Goal: Transaction & Acquisition: Subscribe to service/newsletter

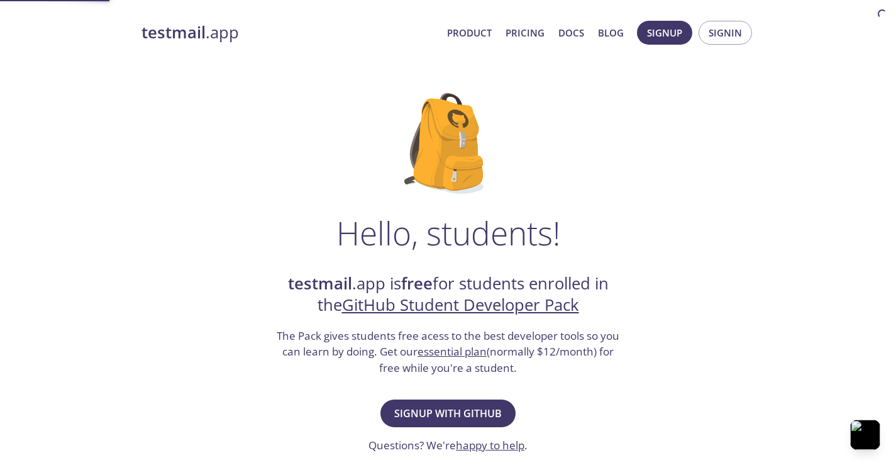
click at [179, 33] on strong "testmail" at bounding box center [173, 32] width 64 height 22
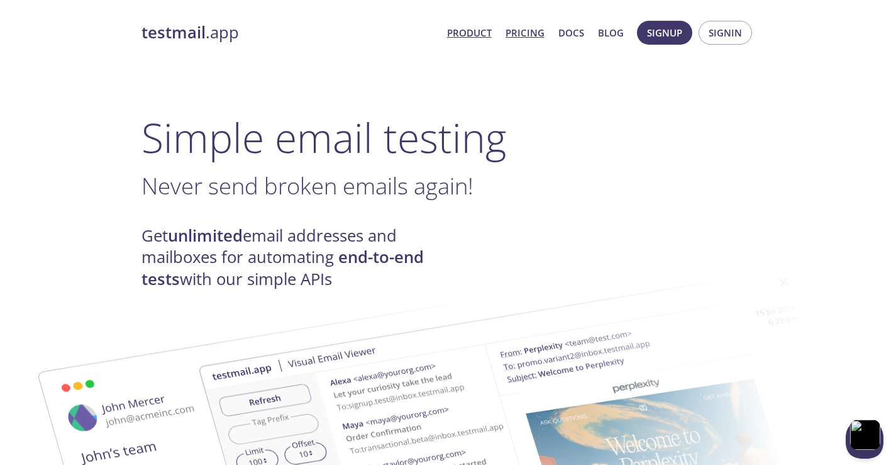
click at [522, 38] on link "Pricing" at bounding box center [524, 33] width 39 height 16
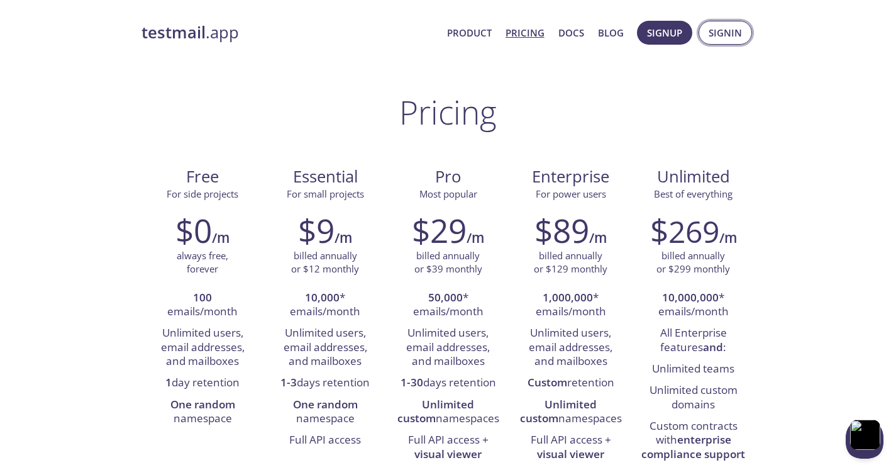
click at [744, 28] on button "Signin" at bounding box center [725, 33] width 53 height 24
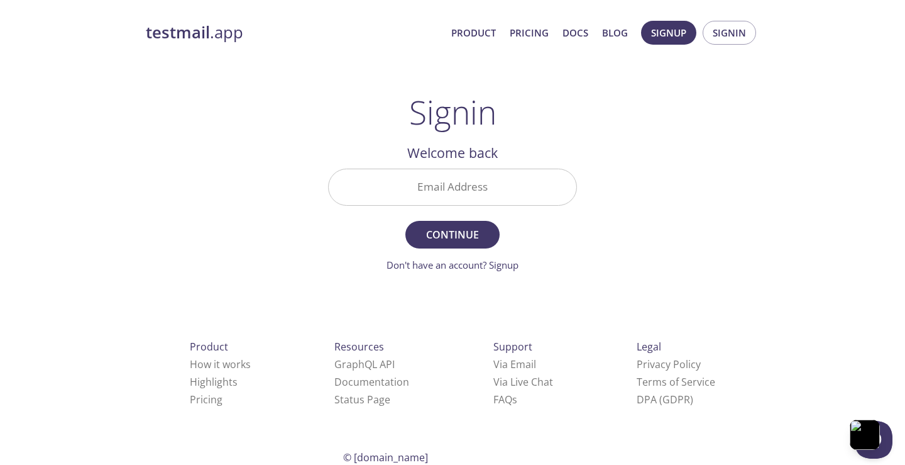
click at [438, 191] on input "Email Address" at bounding box center [453, 187] width 248 height 36
click at [509, 270] on link "Don't have an account? Signup" at bounding box center [453, 264] width 132 height 13
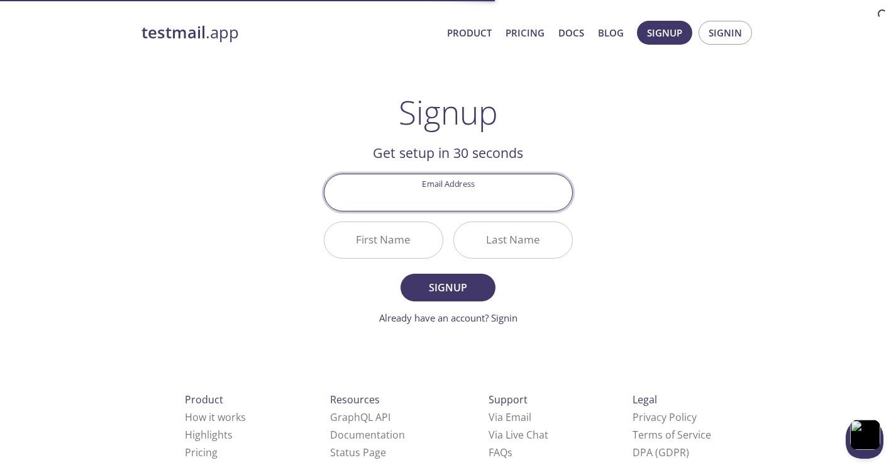
click at [433, 183] on input "Email Address" at bounding box center [448, 192] width 248 height 36
paste input "[EMAIL_ADDRESS][DOMAIN_NAME]"
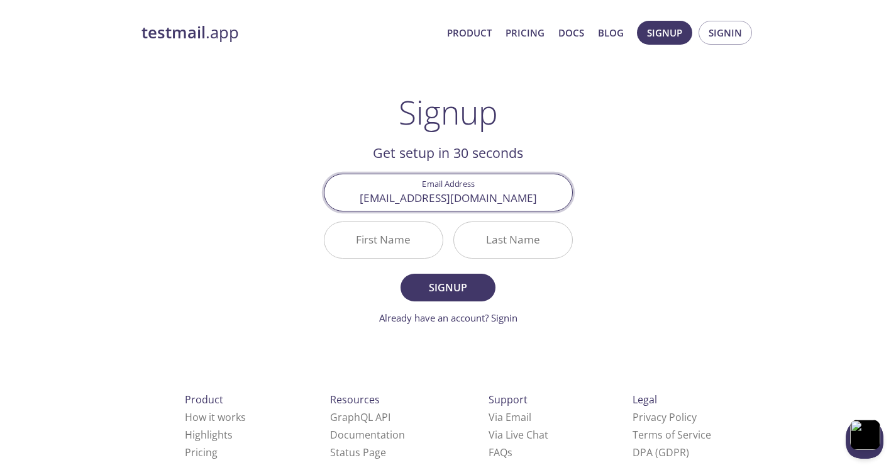
type input "[EMAIL_ADDRESS][DOMAIN_NAME]"
click at [372, 238] on input "First Name" at bounding box center [383, 240] width 118 height 36
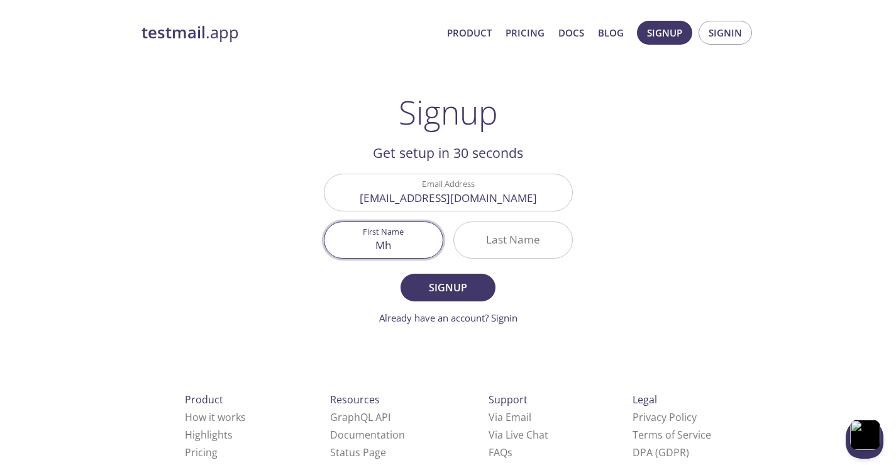
type input "Mh"
click at [482, 234] on input "Last Name" at bounding box center [513, 240] width 118 height 36
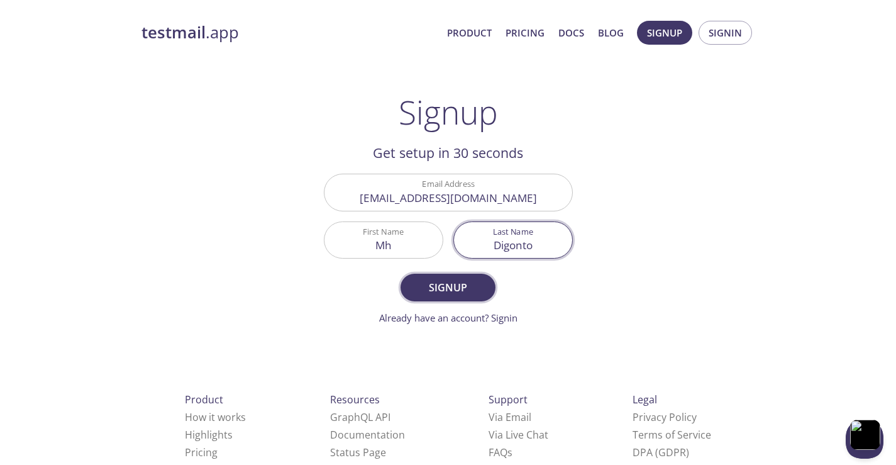
type input "Digonto"
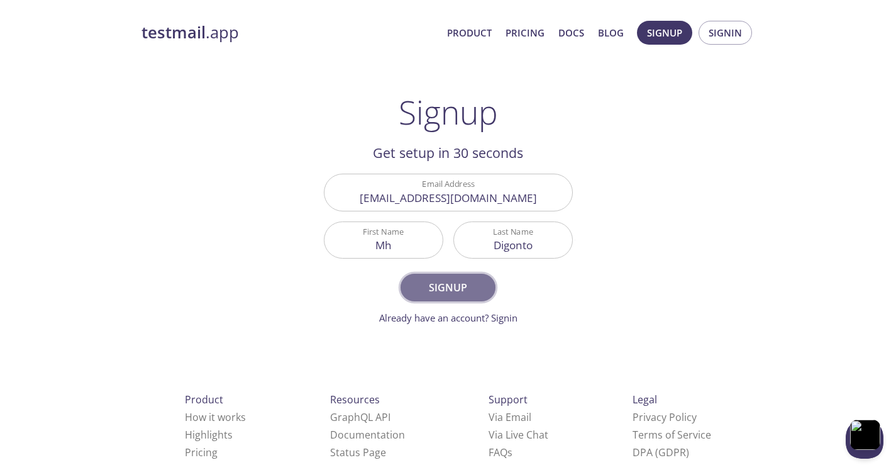
click at [438, 289] on span "Signup" at bounding box center [447, 288] width 67 height 18
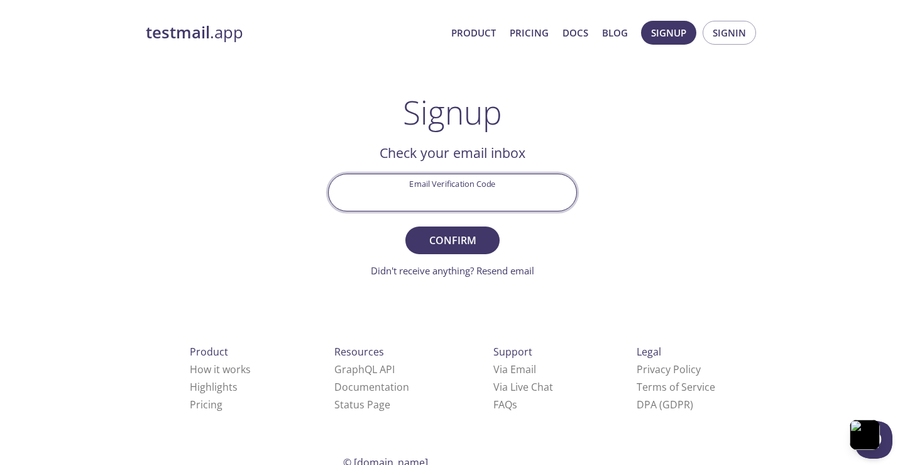
click at [441, 185] on input "Email Verification Code" at bounding box center [453, 192] width 248 height 36
paste input "SPJRN4H"
type input "SPJRN4H"
click at [445, 244] on span "Confirm" at bounding box center [452, 240] width 67 height 18
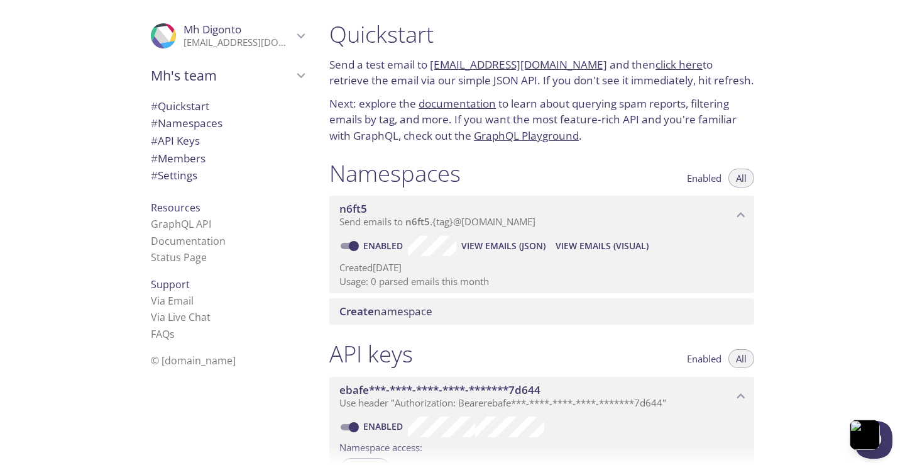
click at [574, 247] on span "View Emails (Visual)" at bounding box center [602, 245] width 93 height 15
click at [822, 122] on div "Quickstart Send a test email to [EMAIL_ADDRESS][DOMAIN_NAME] and then click her…" at bounding box center [612, 232] width 586 height 465
click at [391, 311] on span "Create namespace" at bounding box center [386, 311] width 93 height 14
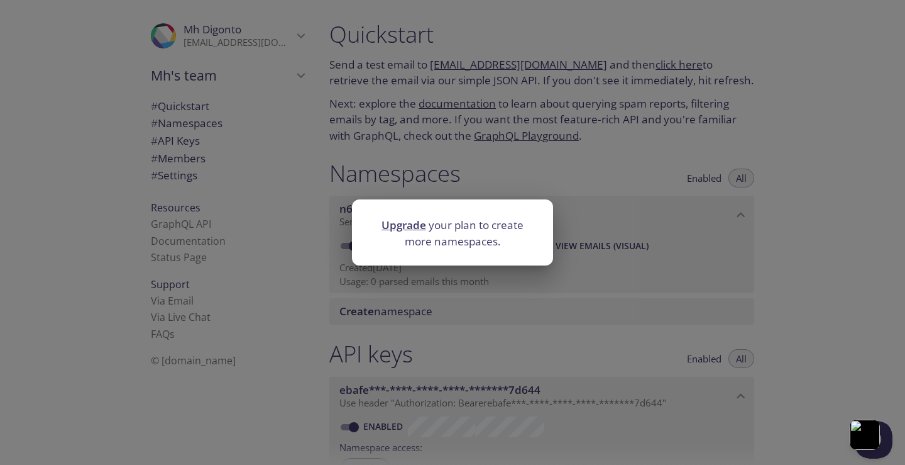
click at [798, 146] on div "Upgrade your plan to create more namespaces." at bounding box center [452, 232] width 905 height 465
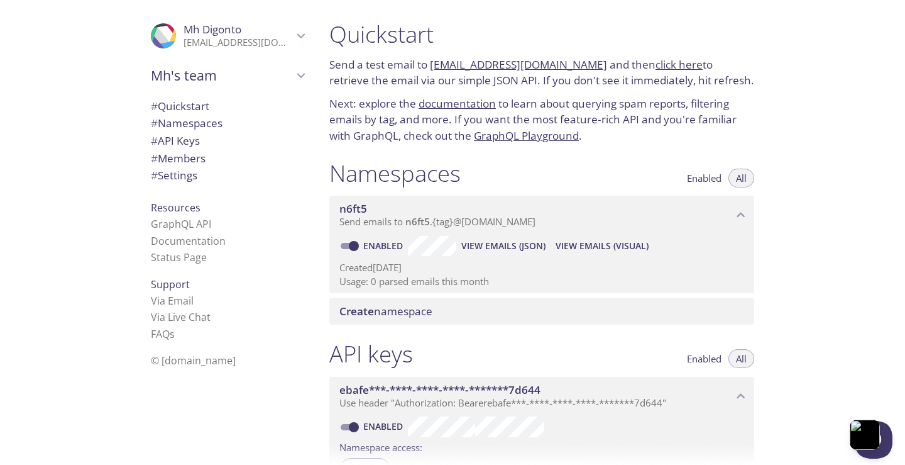
click at [703, 178] on span "Enabled" at bounding box center [704, 178] width 35 height 0
click at [731, 179] on button "All" at bounding box center [742, 177] width 26 height 19
click at [718, 178] on span "Enabled" at bounding box center [704, 178] width 35 height 0
